Goal: Find specific page/section: Find specific page/section

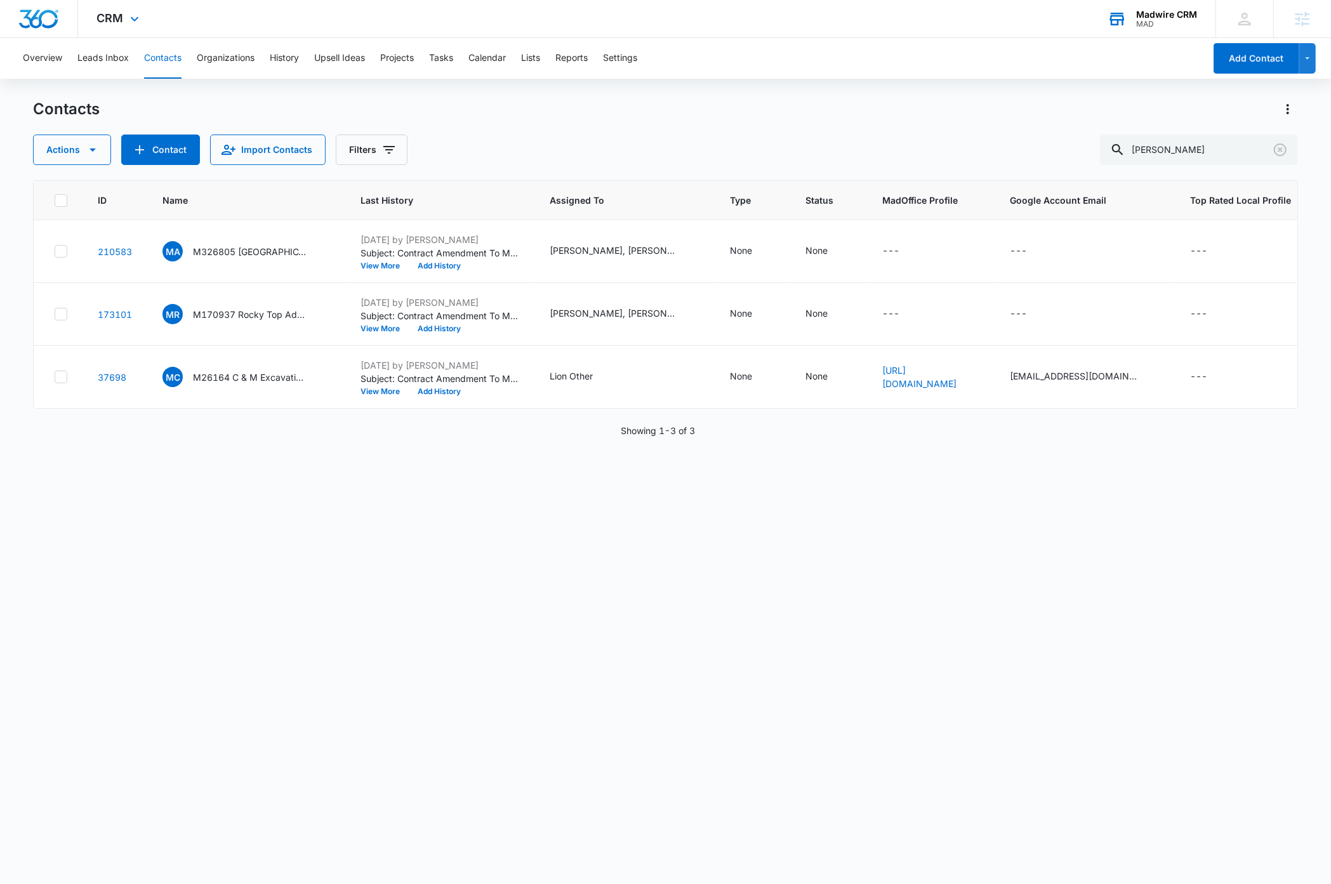
click at [1148, 18] on div "Madwire CRM" at bounding box center [1166, 15] width 61 height 10
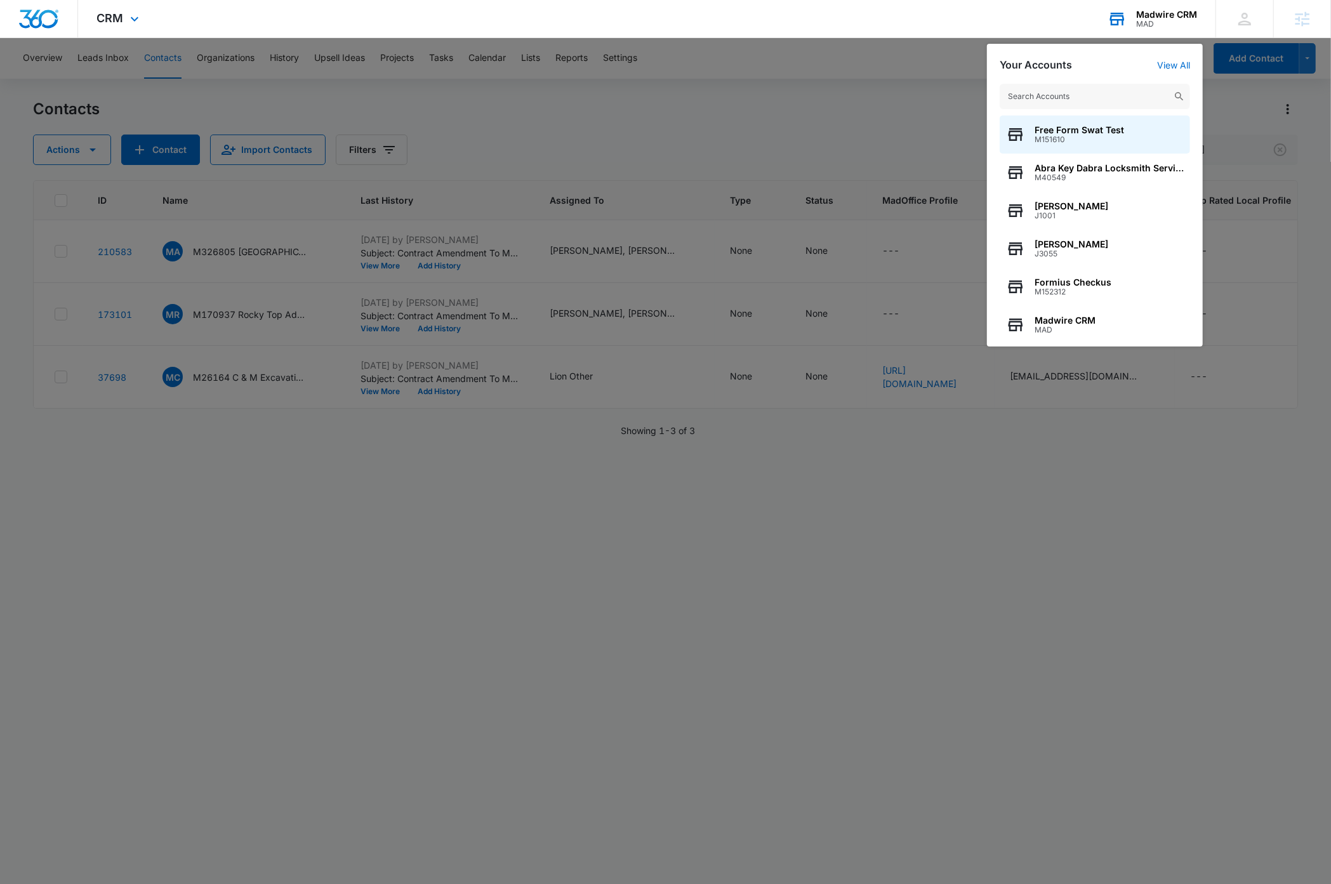
click at [1098, 100] on input "text" at bounding box center [1095, 96] width 190 height 25
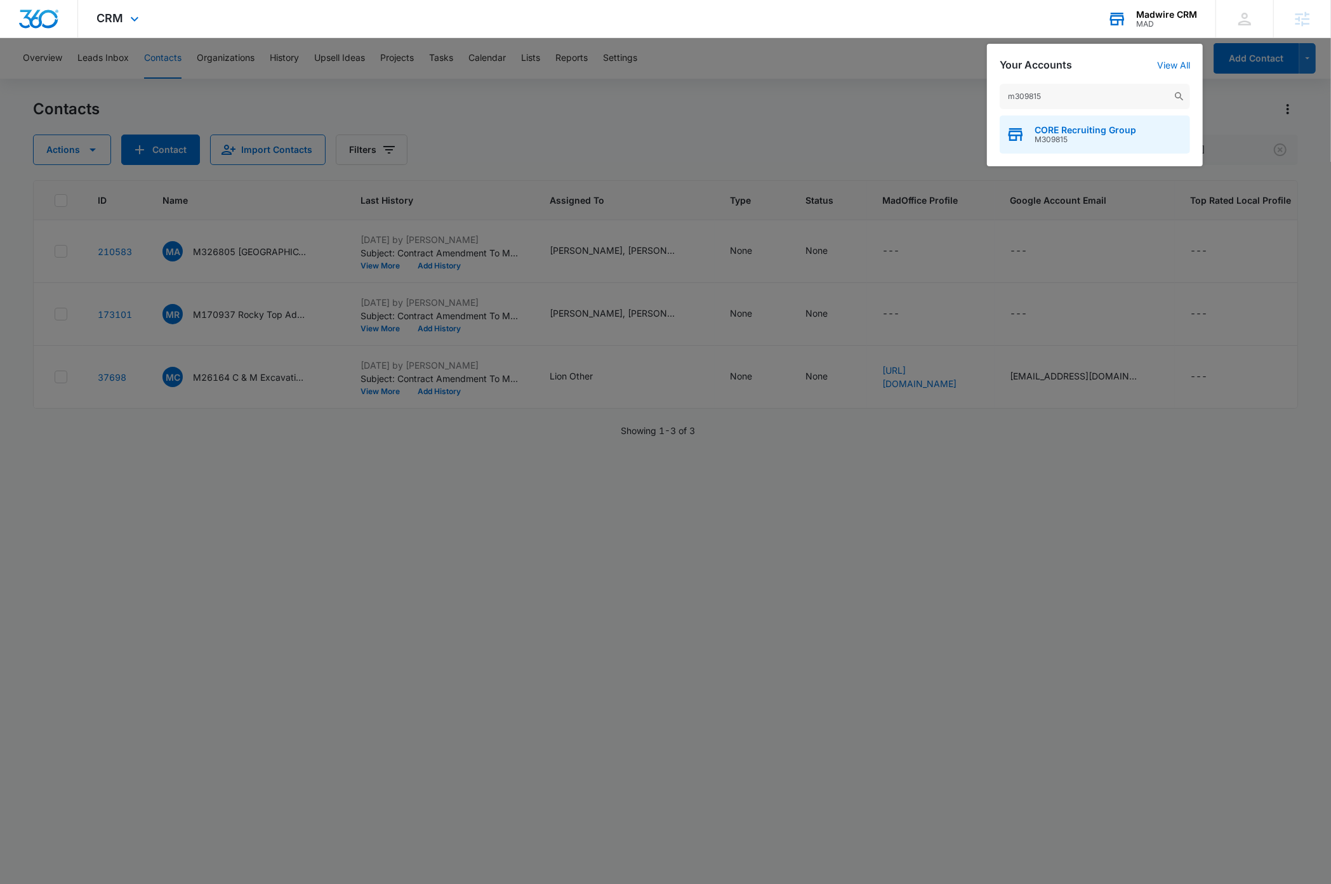
type input "m309815"
click at [1094, 126] on span "CORE Recruiting Group" at bounding box center [1085, 130] width 102 height 10
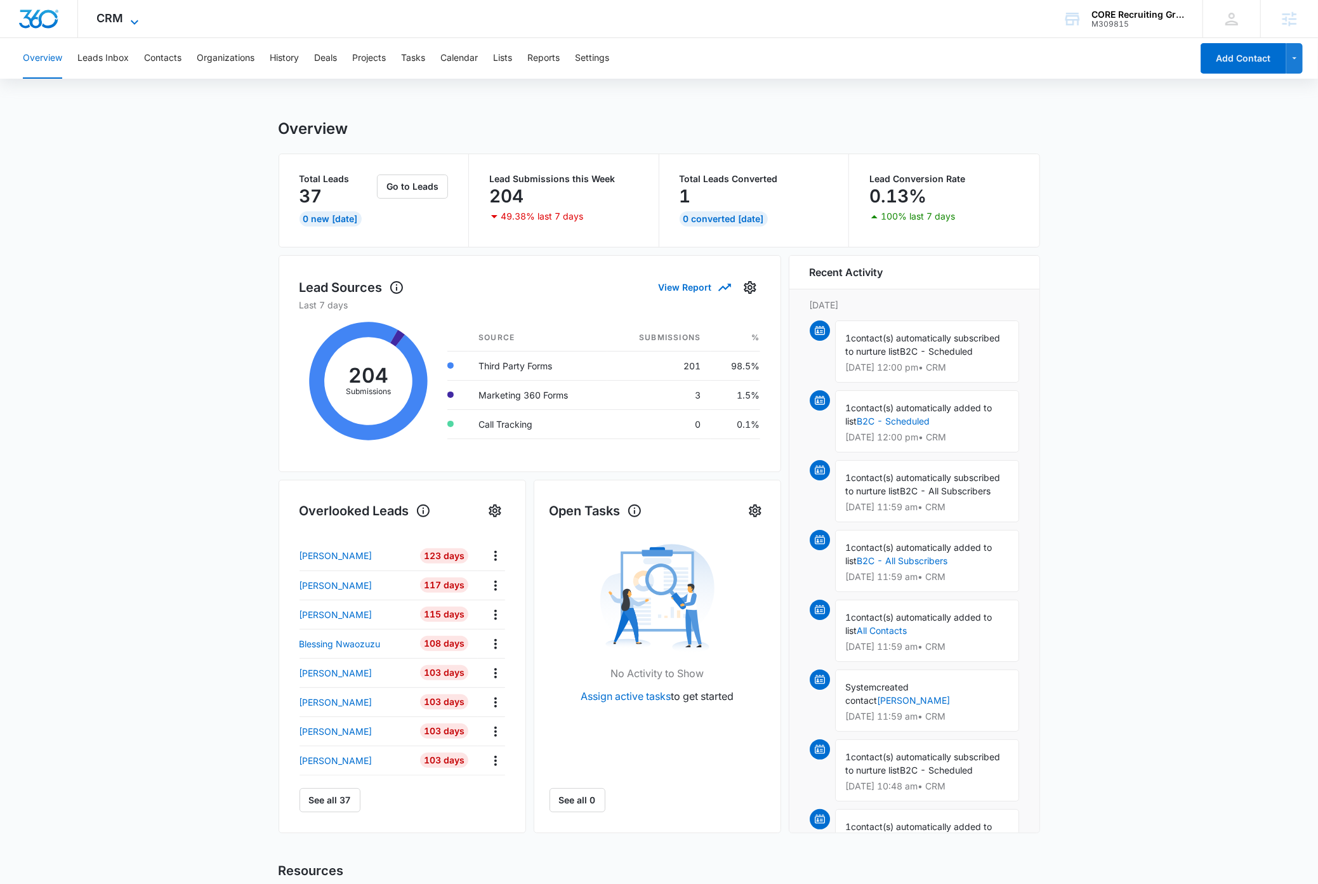
click at [136, 22] on icon at bounding box center [134, 22] width 15 height 15
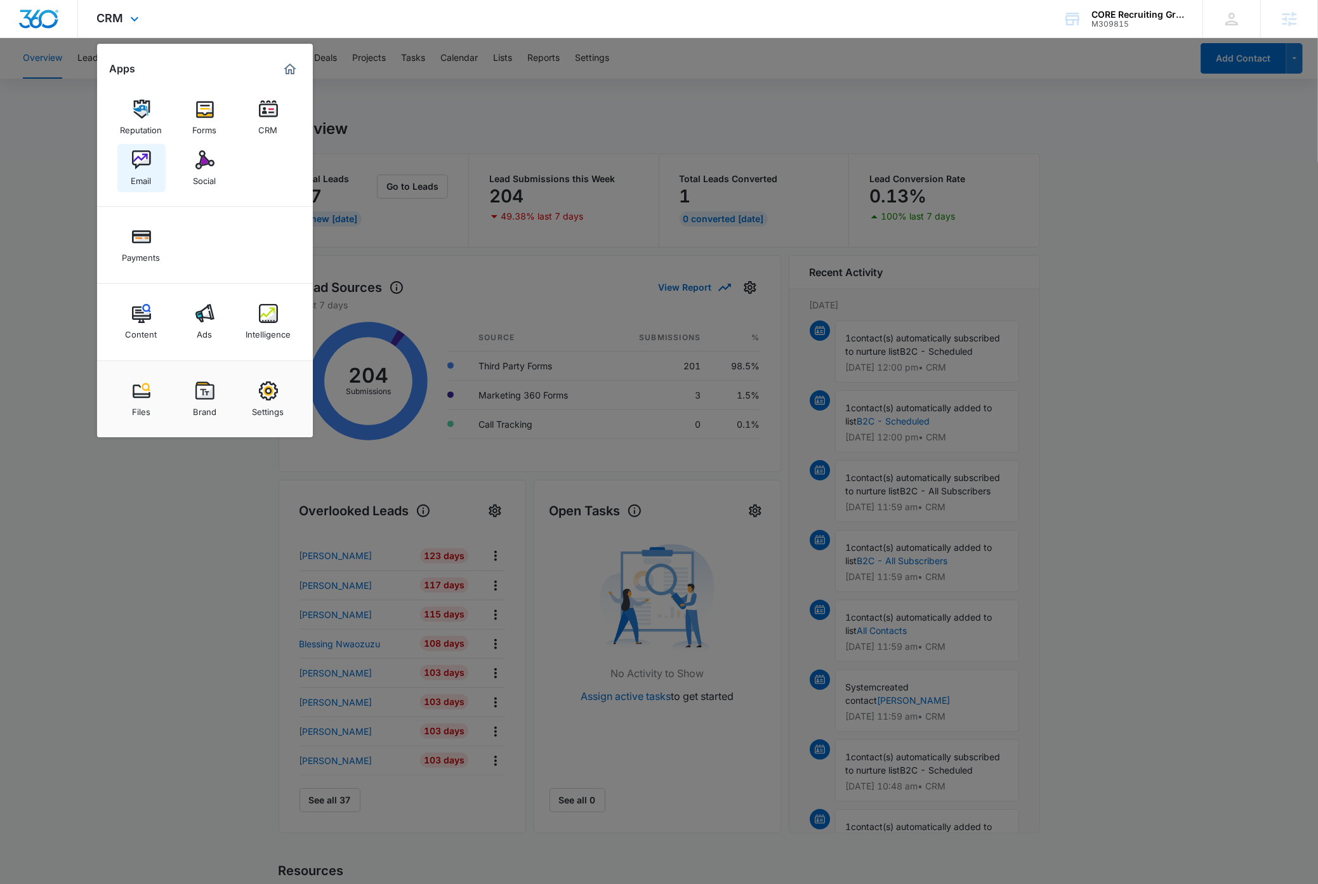
click at [142, 165] on img at bounding box center [141, 159] width 19 height 19
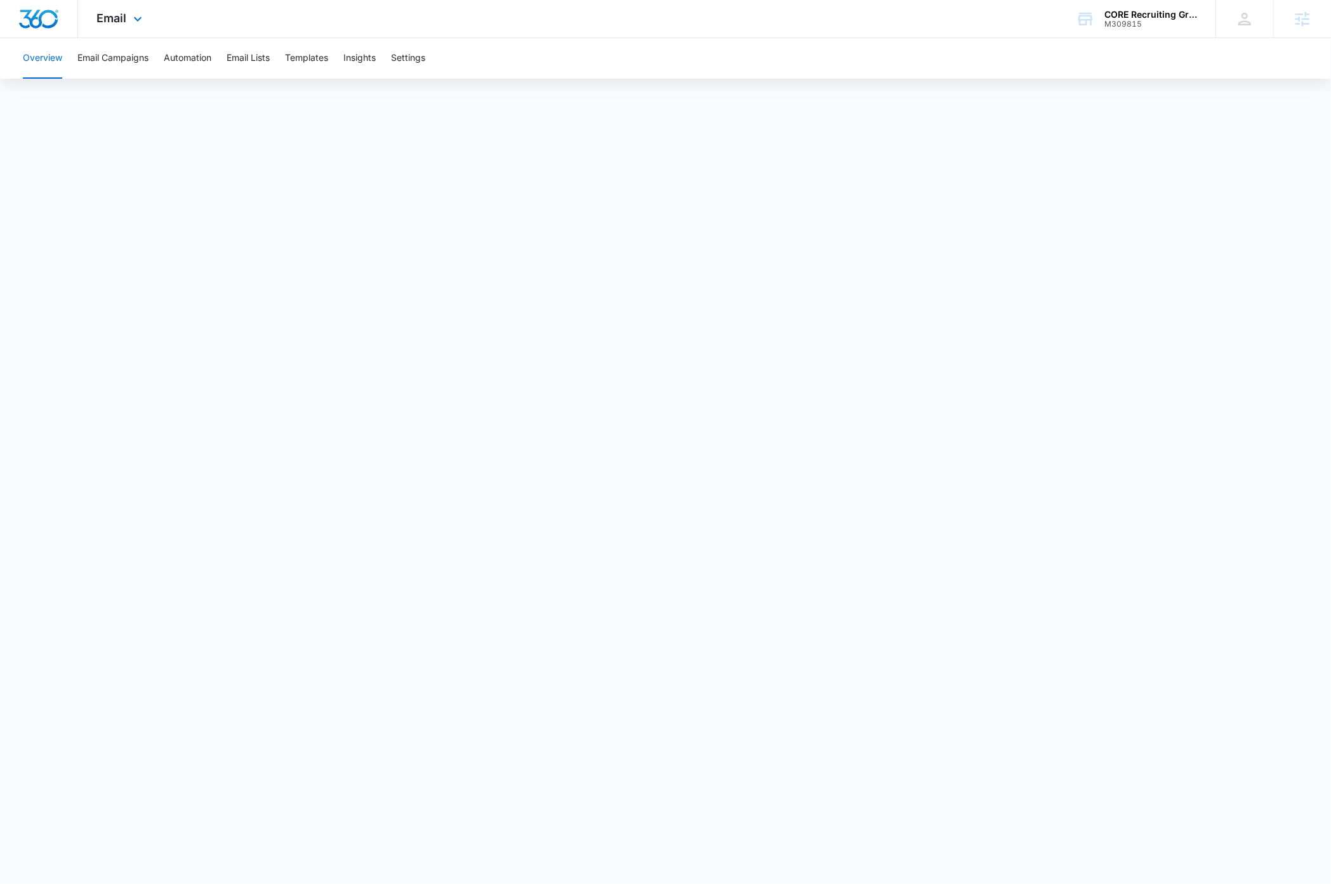
click at [41, 12] on img "Dashboard" at bounding box center [38, 19] width 41 height 19
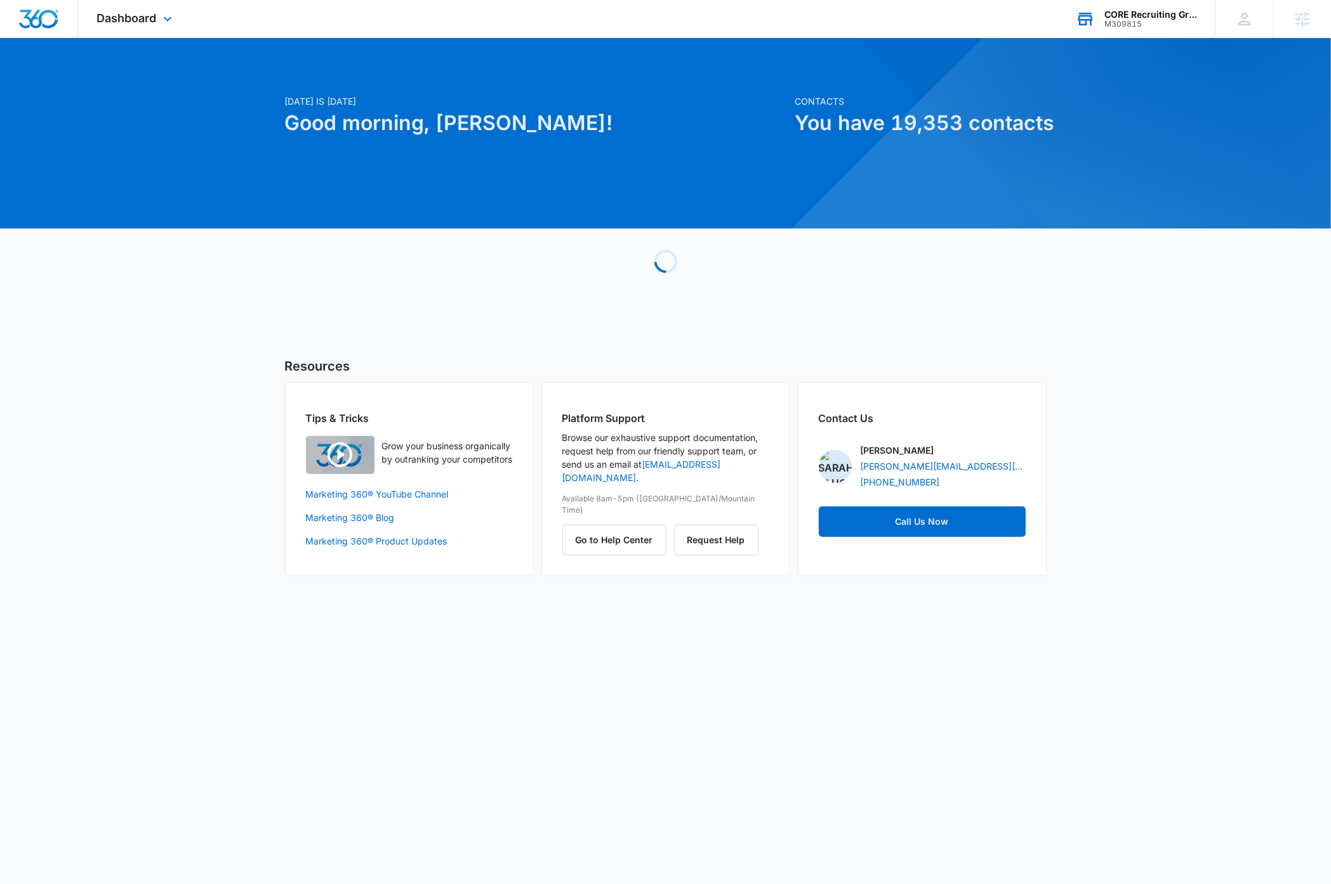
click at [1150, 12] on div "CORE Recruiting Group" at bounding box center [1150, 15] width 93 height 10
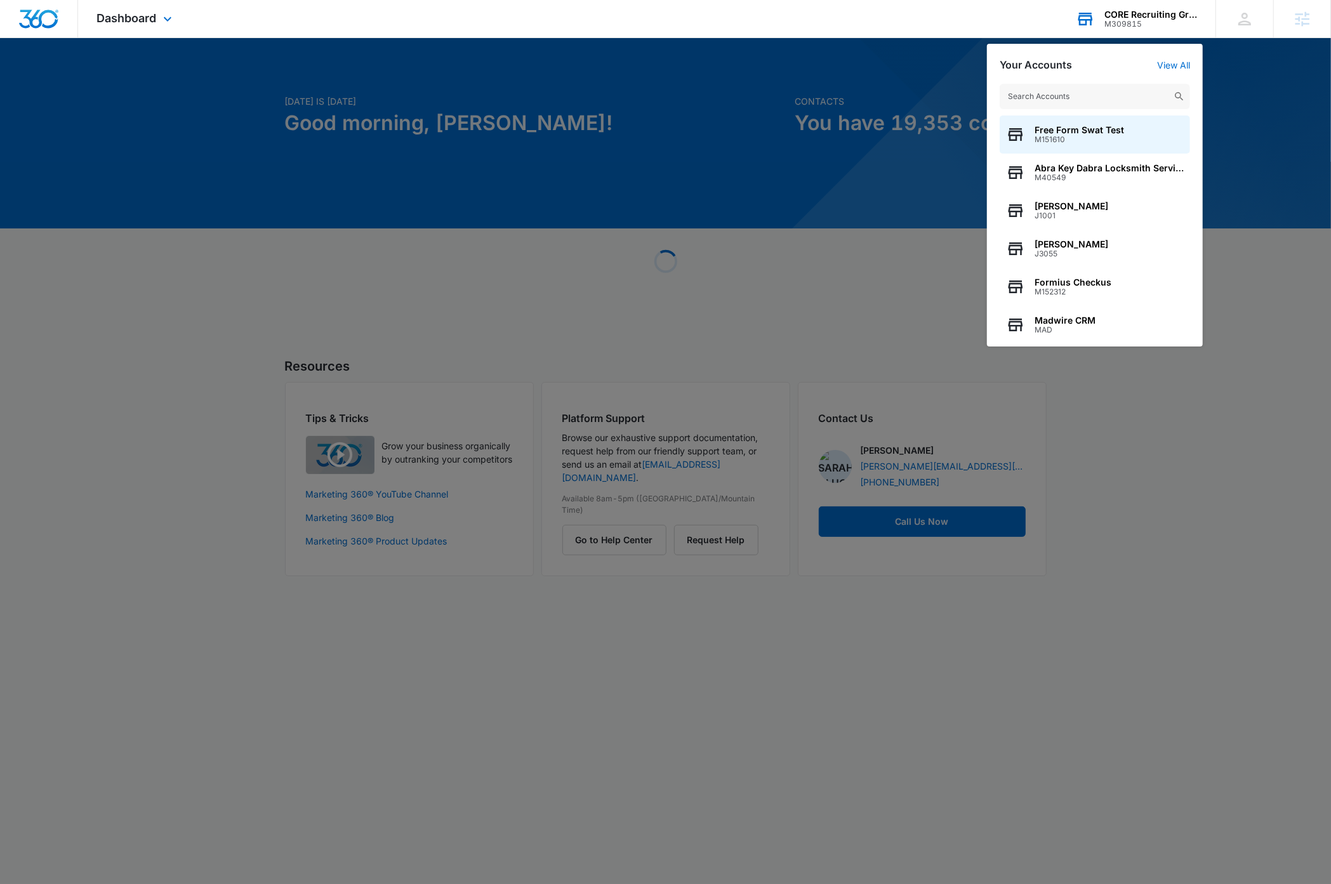
click at [1095, 95] on input "text" at bounding box center [1095, 96] width 190 height 25
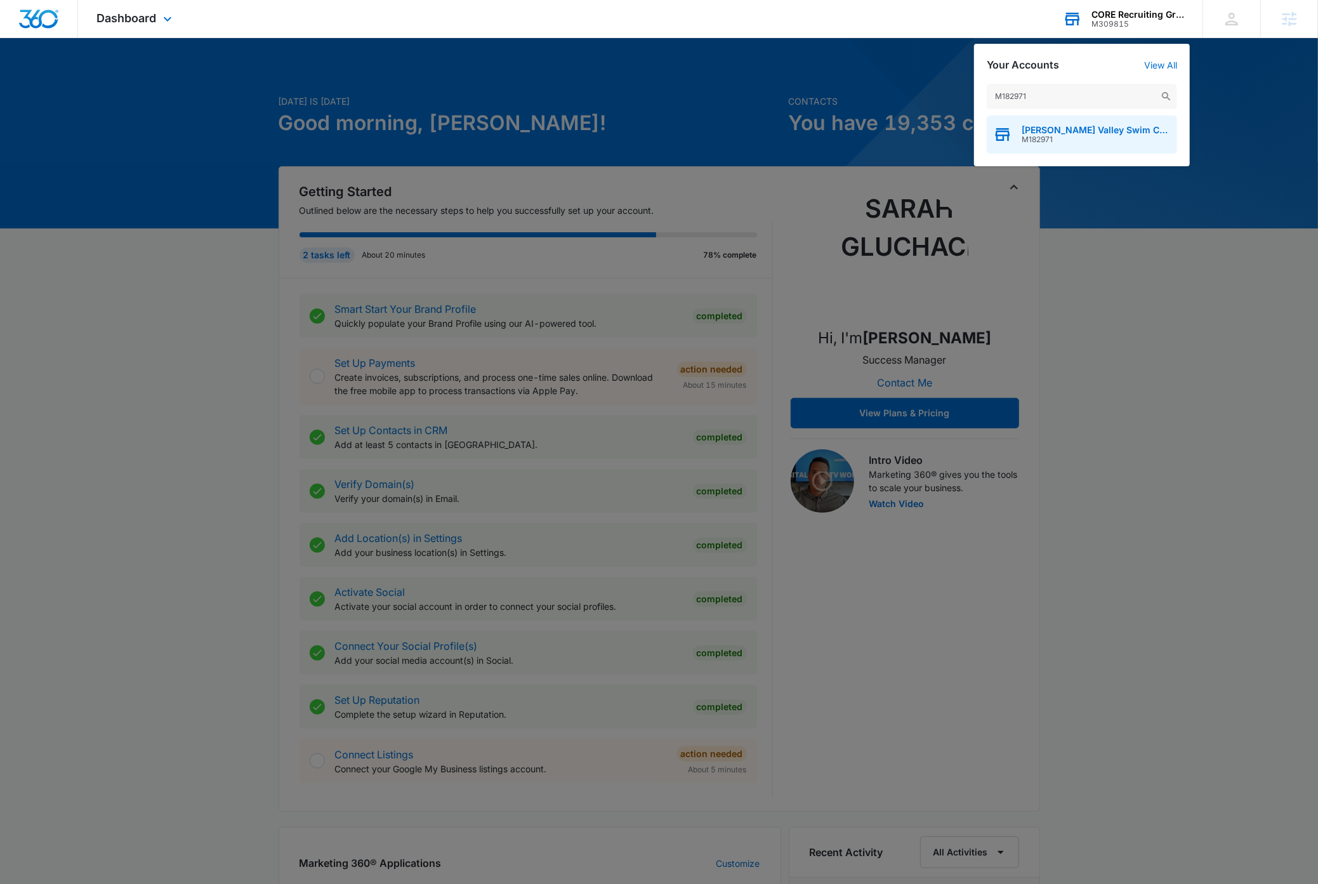
type input "M182971"
click at [1120, 142] on span "M182971" at bounding box center [1096, 139] width 149 height 9
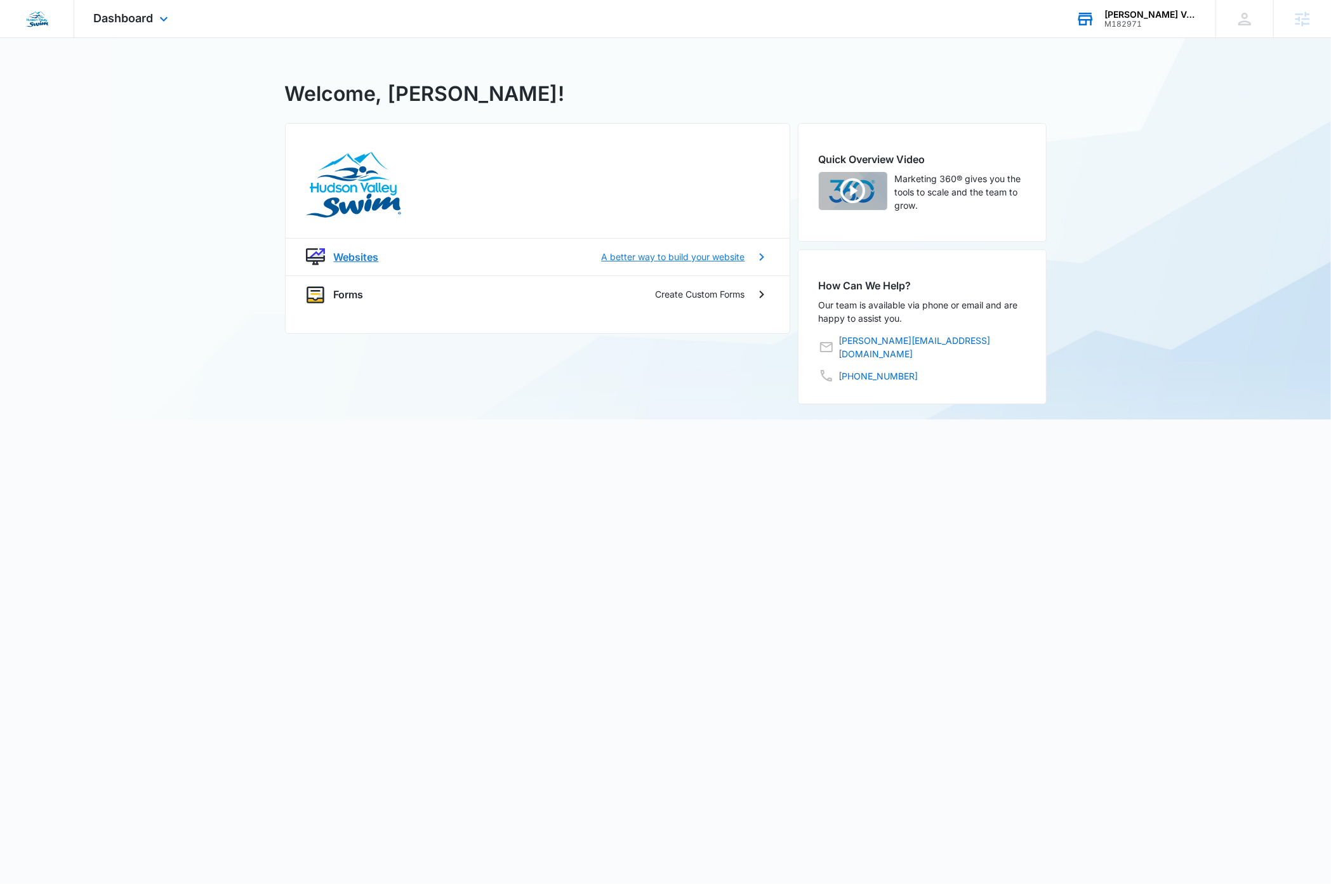
click at [359, 258] on p "Websites" at bounding box center [356, 256] width 45 height 15
